Goal: Information Seeking & Learning: Find specific fact

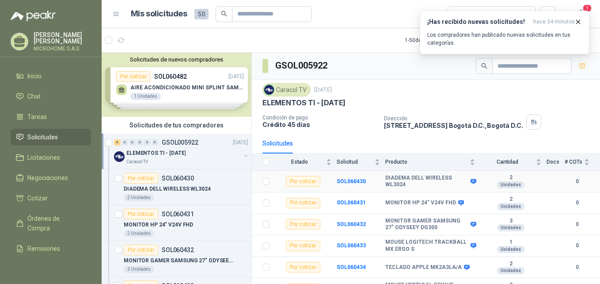
click at [387, 183] on b "DIADEMA DELL WIRELESS WL3024" at bounding box center [427, 182] width 83 height 14
copy b "WL3024"
click at [416, 183] on b "DIADEMA DELL WIRELESS WL3024" at bounding box center [427, 182] width 83 height 14
drag, startPoint x: 388, startPoint y: 178, endPoint x: 403, endPoint y: 184, distance: 16.7
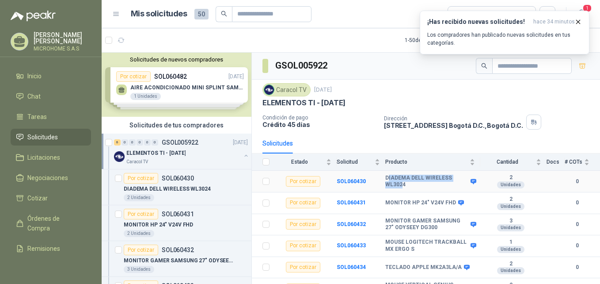
click at [403, 184] on b "DIADEMA DELL WIRELESS WL3024" at bounding box center [427, 182] width 83 height 14
drag, startPoint x: 403, startPoint y: 184, endPoint x: 413, endPoint y: 185, distance: 9.4
click at [413, 185] on b "DIADEMA DELL WIRELESS WL3024" at bounding box center [427, 182] width 83 height 14
drag, startPoint x: 413, startPoint y: 185, endPoint x: 382, endPoint y: 179, distance: 30.7
click at [382, 179] on tr "Por cotizar SOL060430 DIADEMA DELL WIRELESS WL3024 2 Unidades 0" at bounding box center [426, 182] width 348 height 22
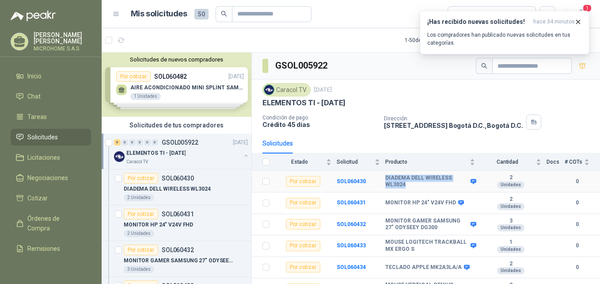
copy tr "DIADEMA DELL WIRELESS WL3024"
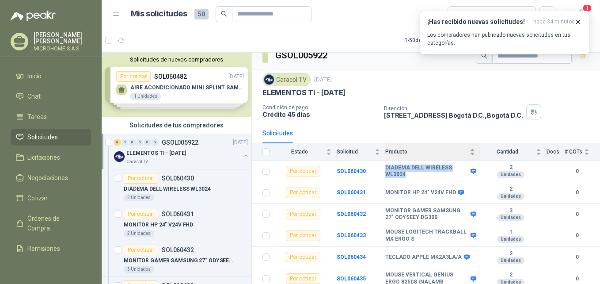
scroll to position [13, 0]
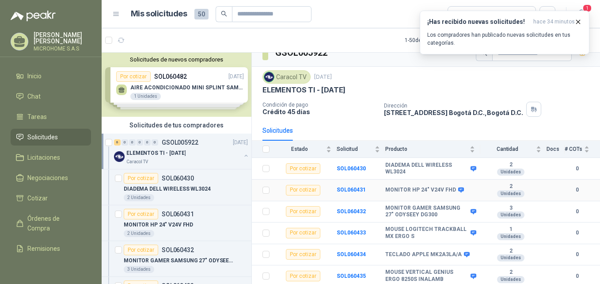
click at [410, 188] on b "MONITOR HP 24" V24V FHD" at bounding box center [421, 190] width 71 height 7
click at [408, 187] on b "MONITOR HP 24" V24V FHD" at bounding box center [421, 190] width 71 height 7
click at [461, 189] on icon at bounding box center [461, 190] width 7 height 7
click at [451, 188] on div "MONITOR HP 24" V24V FHD" at bounding box center [424, 190] width 77 height 7
click at [299, 189] on div "Por cotizar" at bounding box center [303, 190] width 34 height 11
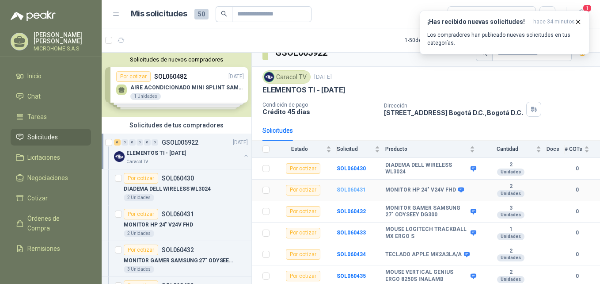
click at [358, 190] on b "SOL060431" at bounding box center [351, 190] width 29 height 6
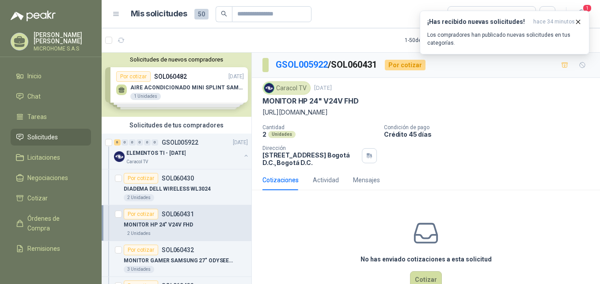
drag, startPoint x: 272, startPoint y: 102, endPoint x: 338, endPoint y: 107, distance: 66.1
click at [340, 107] on div "Caracol TV [DATE] MONITOR HP 24" V24V FHD [URL][DOMAIN_NAME]" at bounding box center [426, 99] width 327 height 36
drag, startPoint x: 262, startPoint y: 100, endPoint x: 483, endPoint y: 112, distance: 221.9
click at [483, 112] on div "Caracol TV [DATE] MONITOR HP 24" V24V FHD [URL][DOMAIN_NAME] Cantidad 2 Unidade…" at bounding box center [426, 124] width 348 height 92
copy div "MONITOR HP 24" V24V FHD [URL][DOMAIN_NAME]"
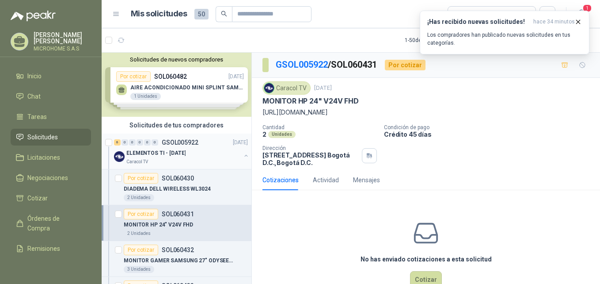
click at [172, 156] on p "ELEMENTOS TI - [DATE]" at bounding box center [155, 153] width 59 height 8
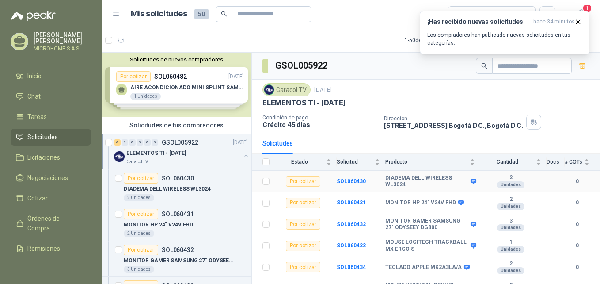
scroll to position [13, 0]
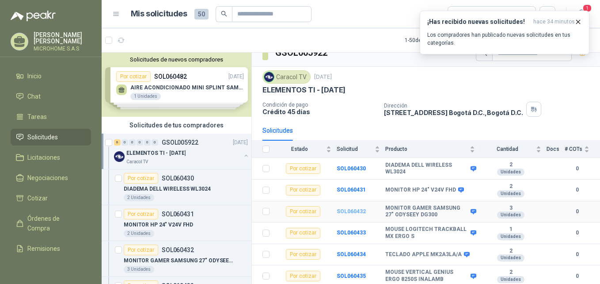
click at [355, 212] on b "SOL060432" at bounding box center [351, 211] width 29 height 6
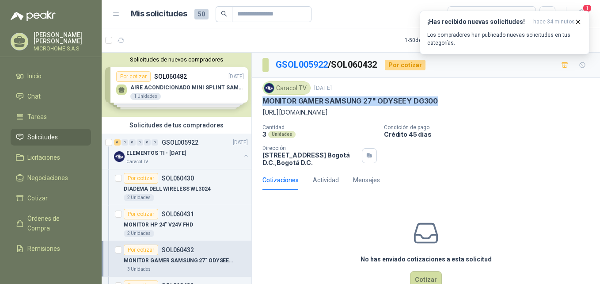
drag, startPoint x: 261, startPoint y: 100, endPoint x: 436, endPoint y: 105, distance: 175.1
click at [436, 105] on div "Caracol TV [DATE] MONITOR GAMER SAMSUNG 27" ODYSEEY DG300 [URL][DOMAIN_NAME] Ca…" at bounding box center [426, 124] width 348 height 92
copy p "MONITOR GAMER SAMSUNG 27" ODYSEEY DG300"
click at [184, 155] on p "ELEMENTOS TI - [DATE]" at bounding box center [155, 153] width 59 height 8
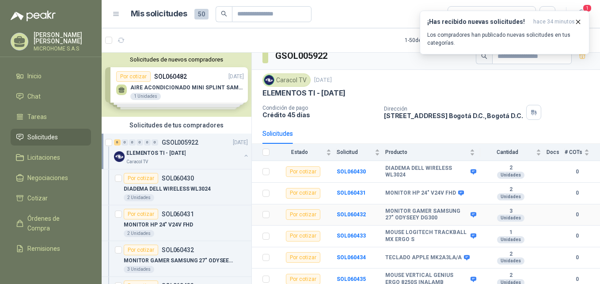
scroll to position [13, 0]
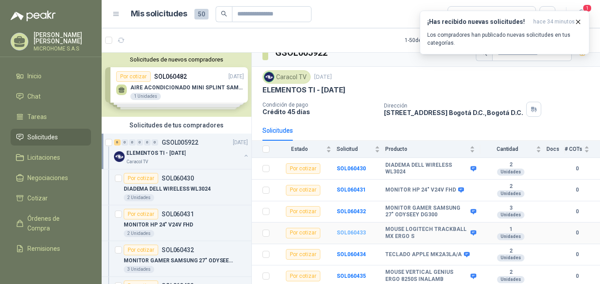
click at [355, 232] on b "SOL060433" at bounding box center [351, 232] width 29 height 6
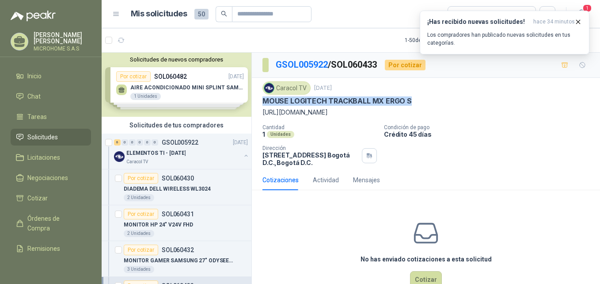
drag, startPoint x: 263, startPoint y: 103, endPoint x: 412, endPoint y: 100, distance: 149.0
click at [412, 100] on div "MOUSE LOGITECH TRACKBALL MX ERGO S" at bounding box center [426, 100] width 327 height 9
copy p "MOUSE LOGITECH TRACKBALL MX ERGO S"
click at [168, 160] on div "Caracol TV" at bounding box center [183, 161] width 115 height 7
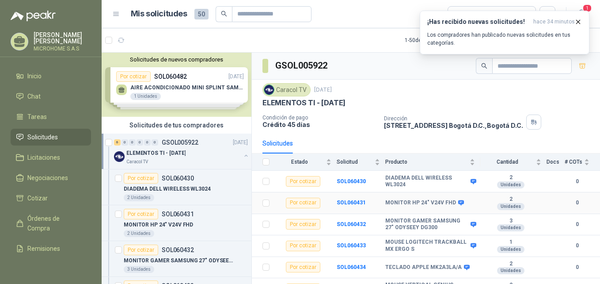
scroll to position [13, 0]
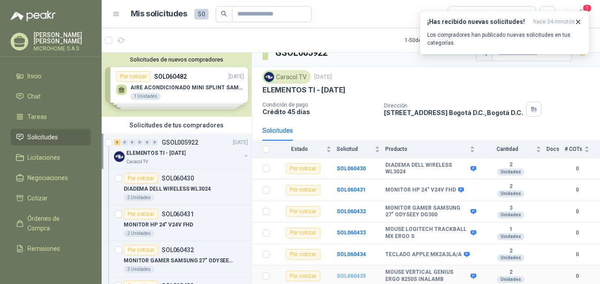
click at [359, 277] on b "SOL060435" at bounding box center [351, 276] width 29 height 6
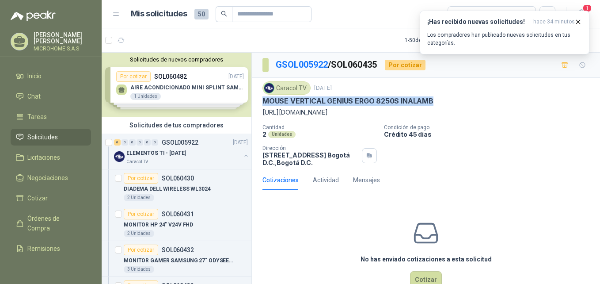
drag, startPoint x: 263, startPoint y: 99, endPoint x: 435, endPoint y: 97, distance: 172.5
click at [435, 97] on div "MOUSE VERTICAL GENIUS ERGO 8250S INALAMB" at bounding box center [426, 100] width 327 height 9
copy p "MOUSE VERTICAL GENIUS ERGO 8250S INALAMB"
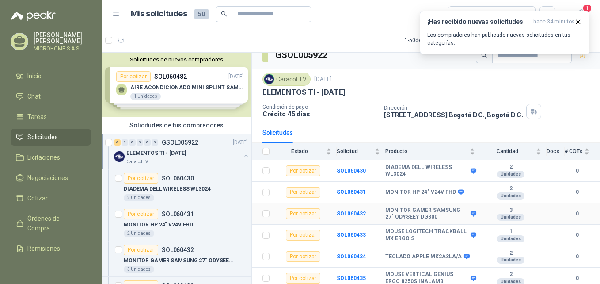
scroll to position [13, 0]
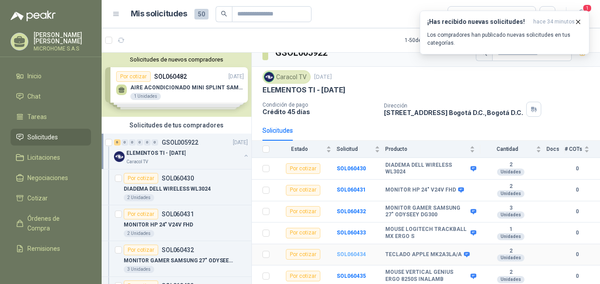
click at [349, 254] on b "SOL060434" at bounding box center [351, 254] width 29 height 6
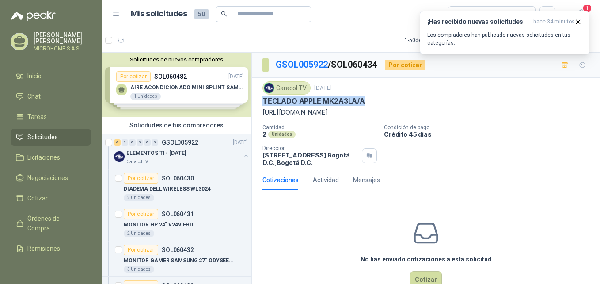
drag, startPoint x: 264, startPoint y: 102, endPoint x: 374, endPoint y: 100, distance: 109.7
click at [374, 100] on div "TECLADO APPLE MK2A3LA/A" at bounding box center [426, 100] width 327 height 9
copy p "TECLADO APPLE MK2A3LA/A"
click at [175, 154] on p "ELEMENTOS TI - [DATE]" at bounding box center [155, 153] width 59 height 8
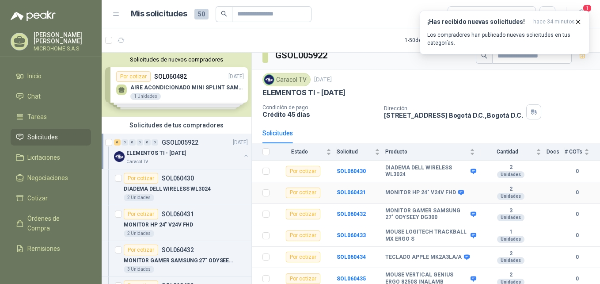
scroll to position [13, 0]
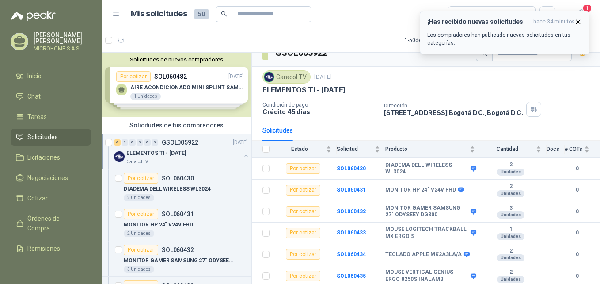
click at [580, 22] on icon "button" at bounding box center [579, 22] width 8 height 8
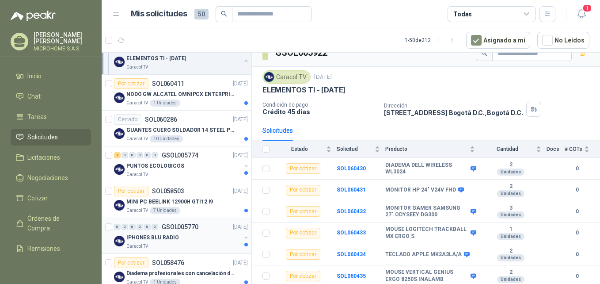
scroll to position [0, 0]
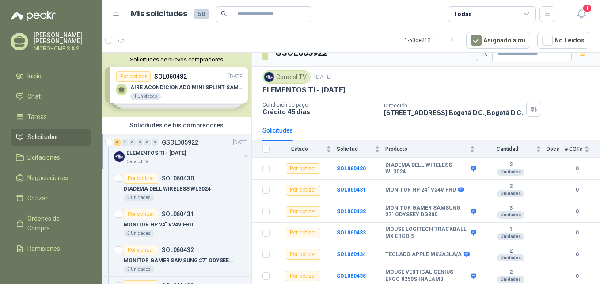
click at [188, 95] on div "Solicitudes de nuevos compradores Por cotizar SOL060482 [DATE] AIRE ACONDICIONA…" at bounding box center [177, 85] width 150 height 64
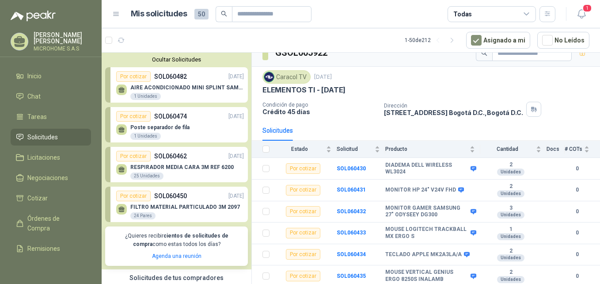
click at [188, 95] on div "AIRE ACONDICIONADO MINI SPLINT SAMSUNG 1 Unidades" at bounding box center [187, 92] width 114 height 16
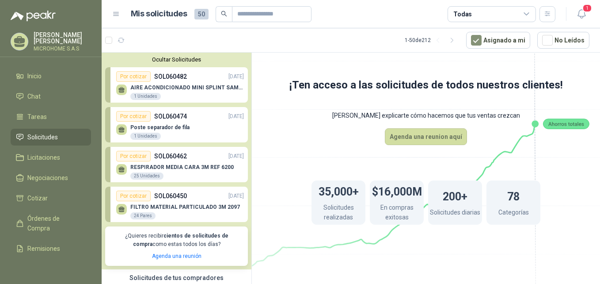
click at [40, 132] on span "Solicitudes" at bounding box center [42, 137] width 31 height 10
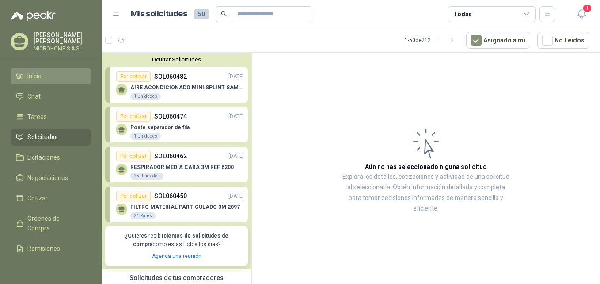
click at [40, 74] on span "Inicio" at bounding box center [34, 76] width 14 height 10
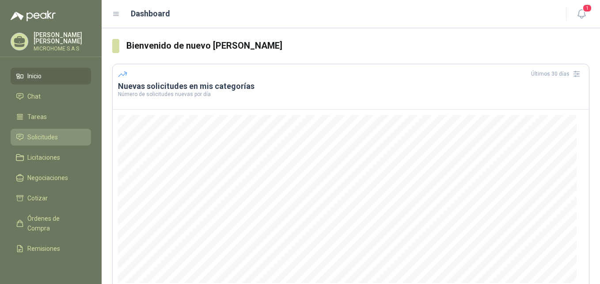
click at [40, 133] on span "Solicitudes" at bounding box center [42, 137] width 31 height 10
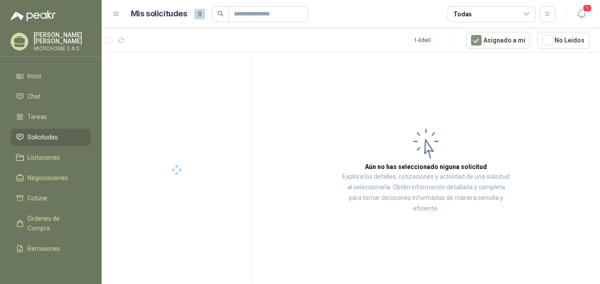
click at [40, 133] on span "Solicitudes" at bounding box center [42, 137] width 31 height 10
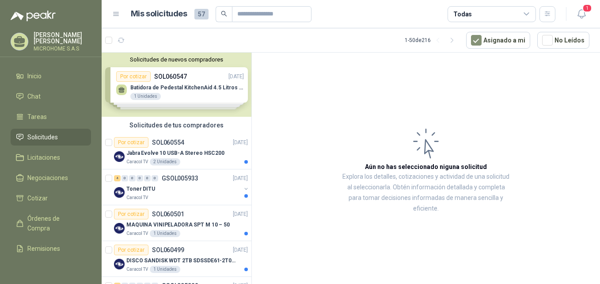
click at [164, 124] on div "Solicitudes de tus compradores" at bounding box center [177, 125] width 150 height 17
click at [172, 105] on div "Solicitudes de nuevos compradores Por cotizar SOL060547 [DATE] Batidora de Pede…" at bounding box center [177, 85] width 150 height 64
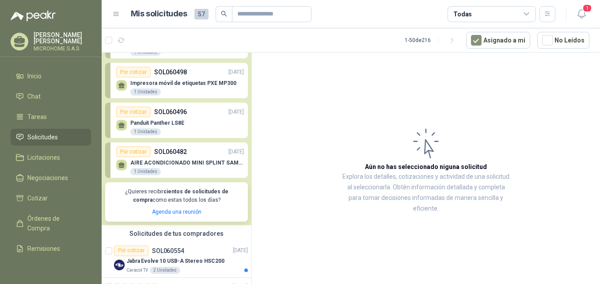
scroll to position [88, 0]
